Goal: Task Accomplishment & Management: Use online tool/utility

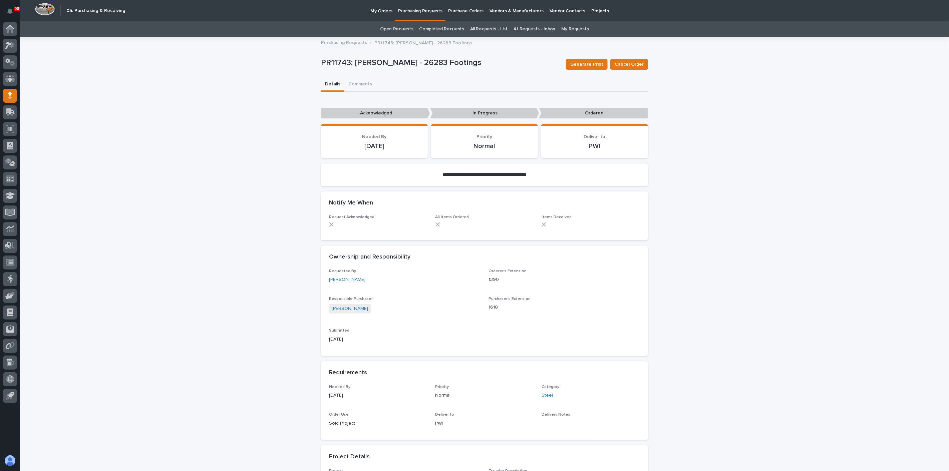
scroll to position [37, 0]
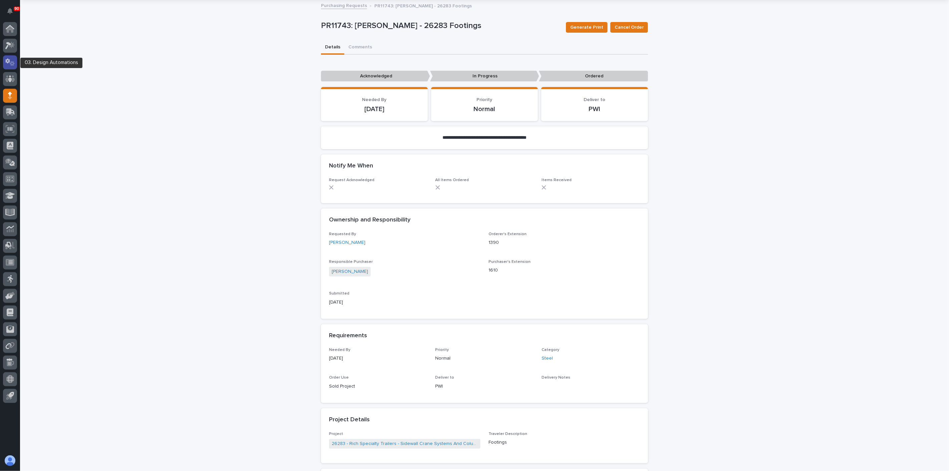
click at [8, 60] on icon at bounding box center [7, 60] width 5 height 5
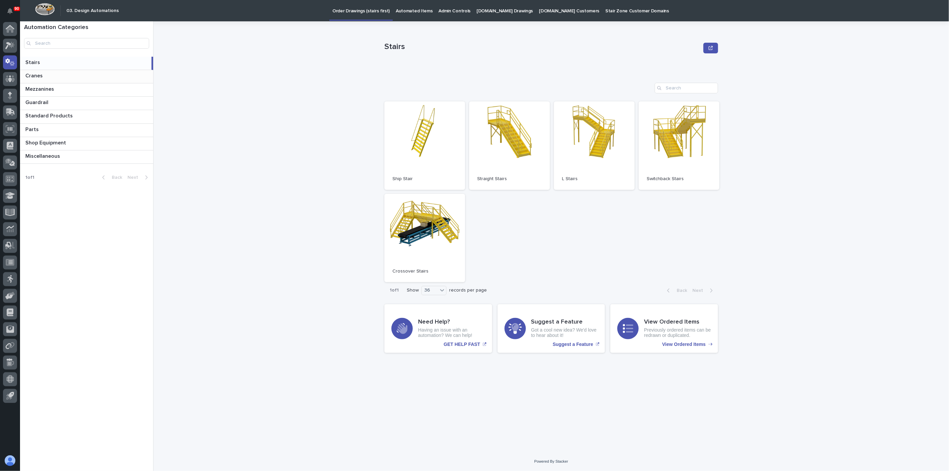
click at [52, 77] on p at bounding box center [87, 76] width 125 height 6
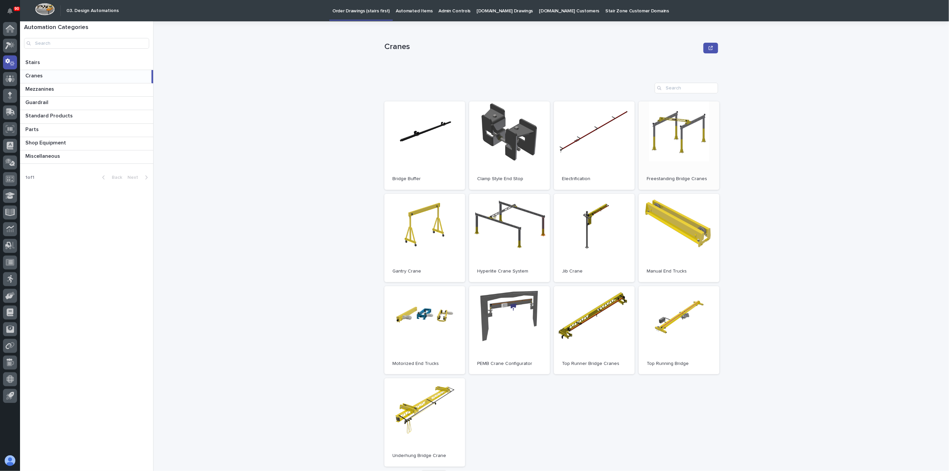
click at [671, 152] on link "Open" at bounding box center [679, 145] width 81 height 88
